Goal: Find specific page/section: Find specific page/section

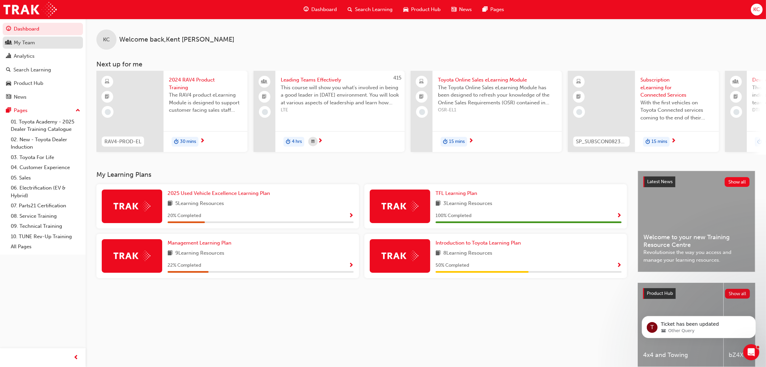
click at [25, 43] on div "My Team" at bounding box center [24, 43] width 21 height 8
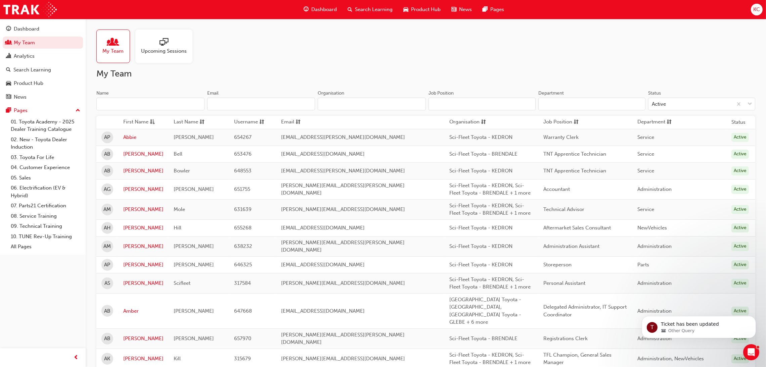
click at [158, 103] on input "Name" at bounding box center [150, 104] width 108 height 13
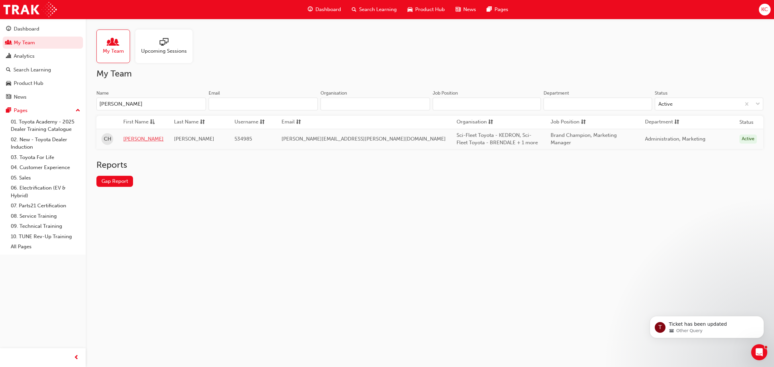
type input "[PERSON_NAME]"
click at [132, 140] on link "[PERSON_NAME]" at bounding box center [143, 139] width 40 height 8
